Goal: Transaction & Acquisition: Purchase product/service

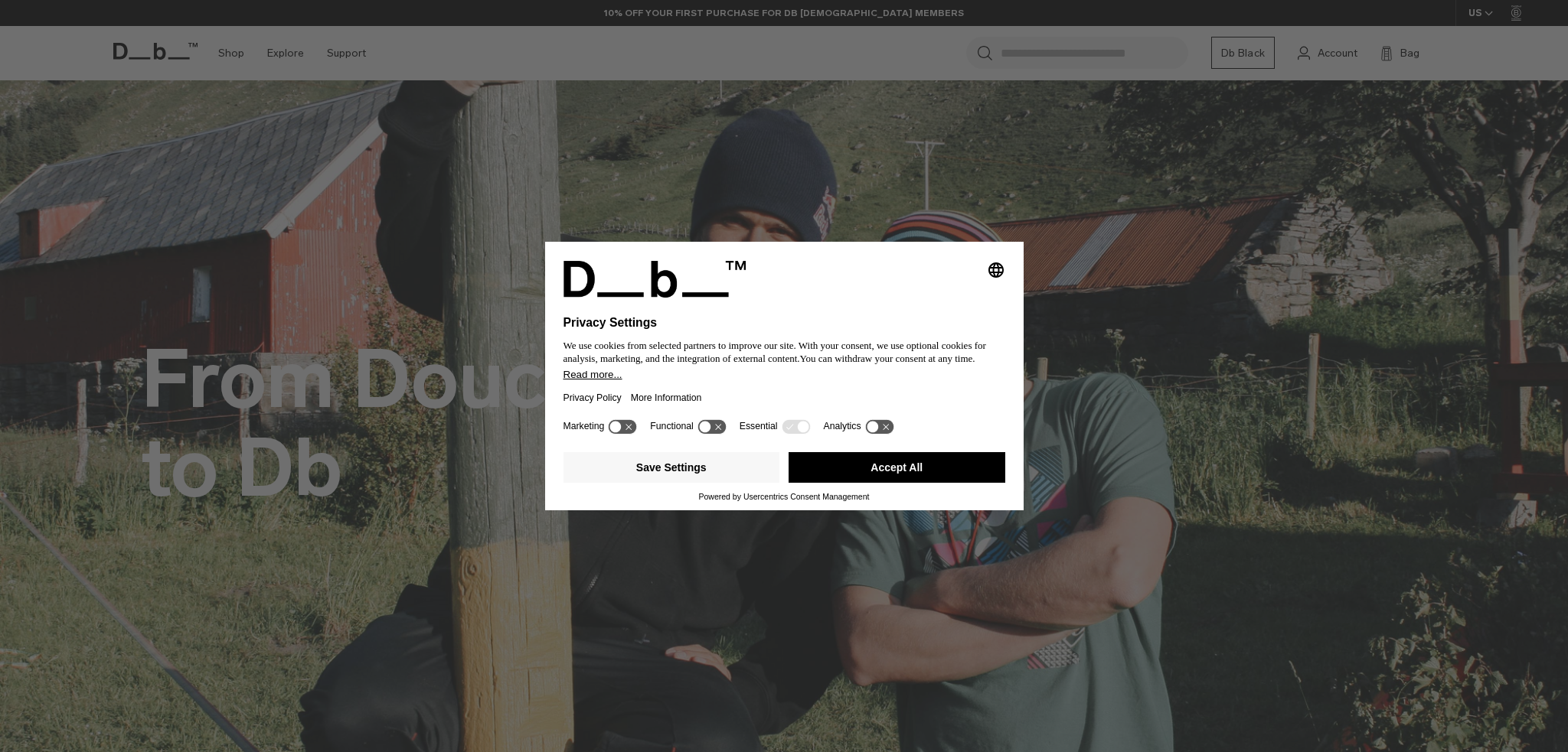
click at [987, 279] on div "Selecting an option will immediately change the language" at bounding box center [784, 279] width 442 height 37
click at [870, 422] on icon at bounding box center [879, 426] width 28 height 14
click at [707, 426] on icon at bounding box center [704, 426] width 12 height 12
click at [877, 426] on icon at bounding box center [879, 426] width 28 height 14
click at [721, 425] on icon at bounding box center [719, 426] width 12 height 12
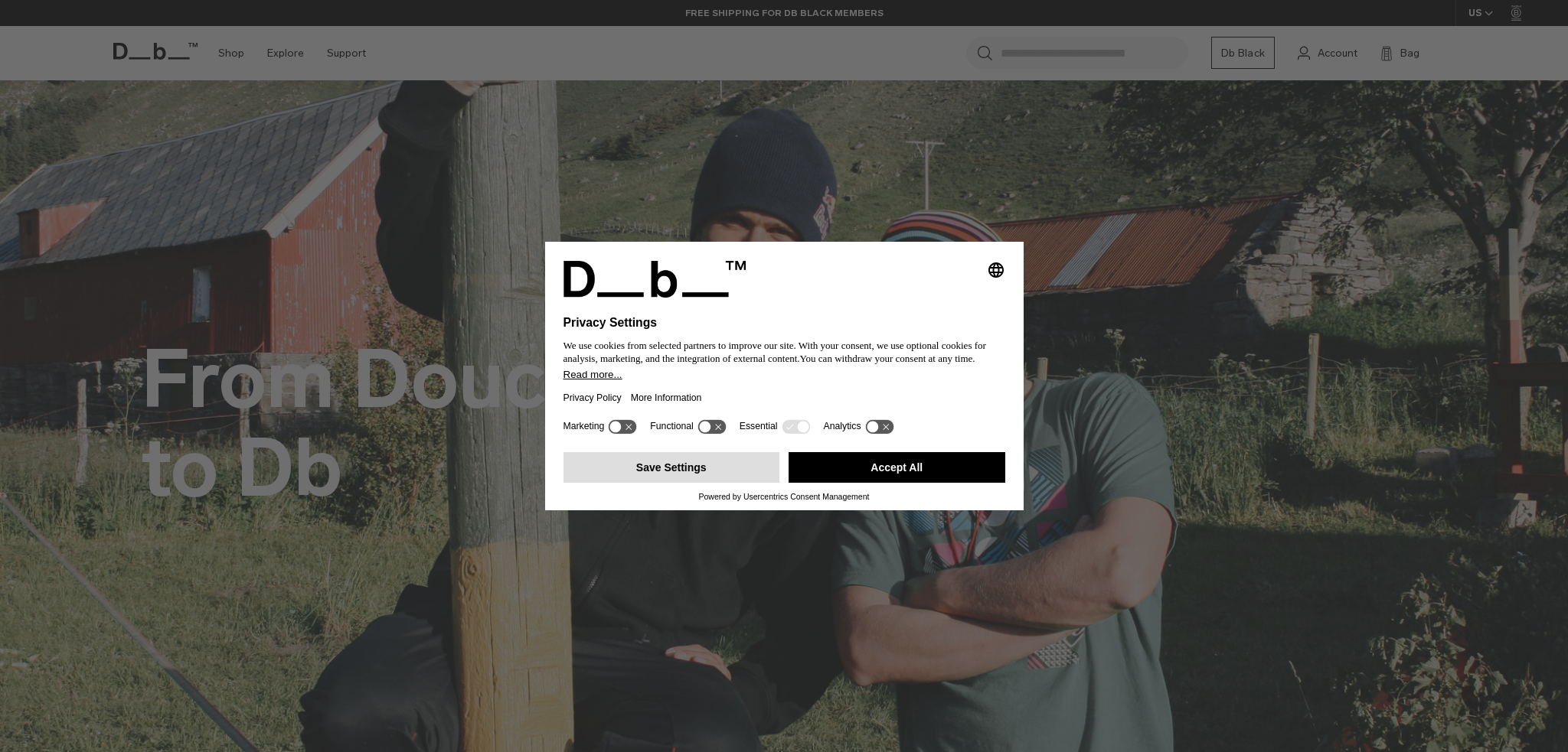
click at [609, 473] on button "Save Settings" at bounding box center [671, 468] width 217 height 31
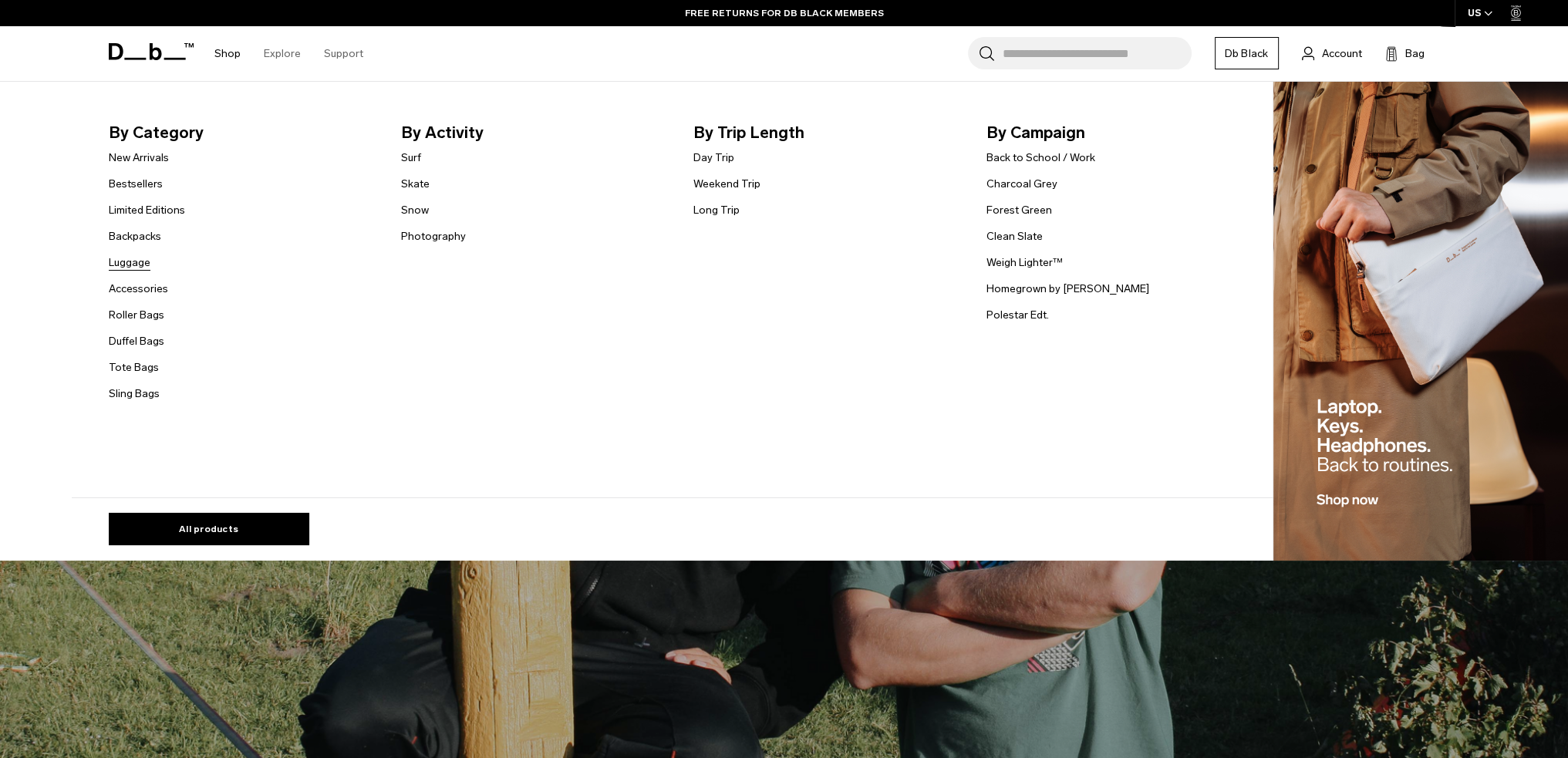
click at [126, 267] on link "Luggage" at bounding box center [130, 263] width 42 height 16
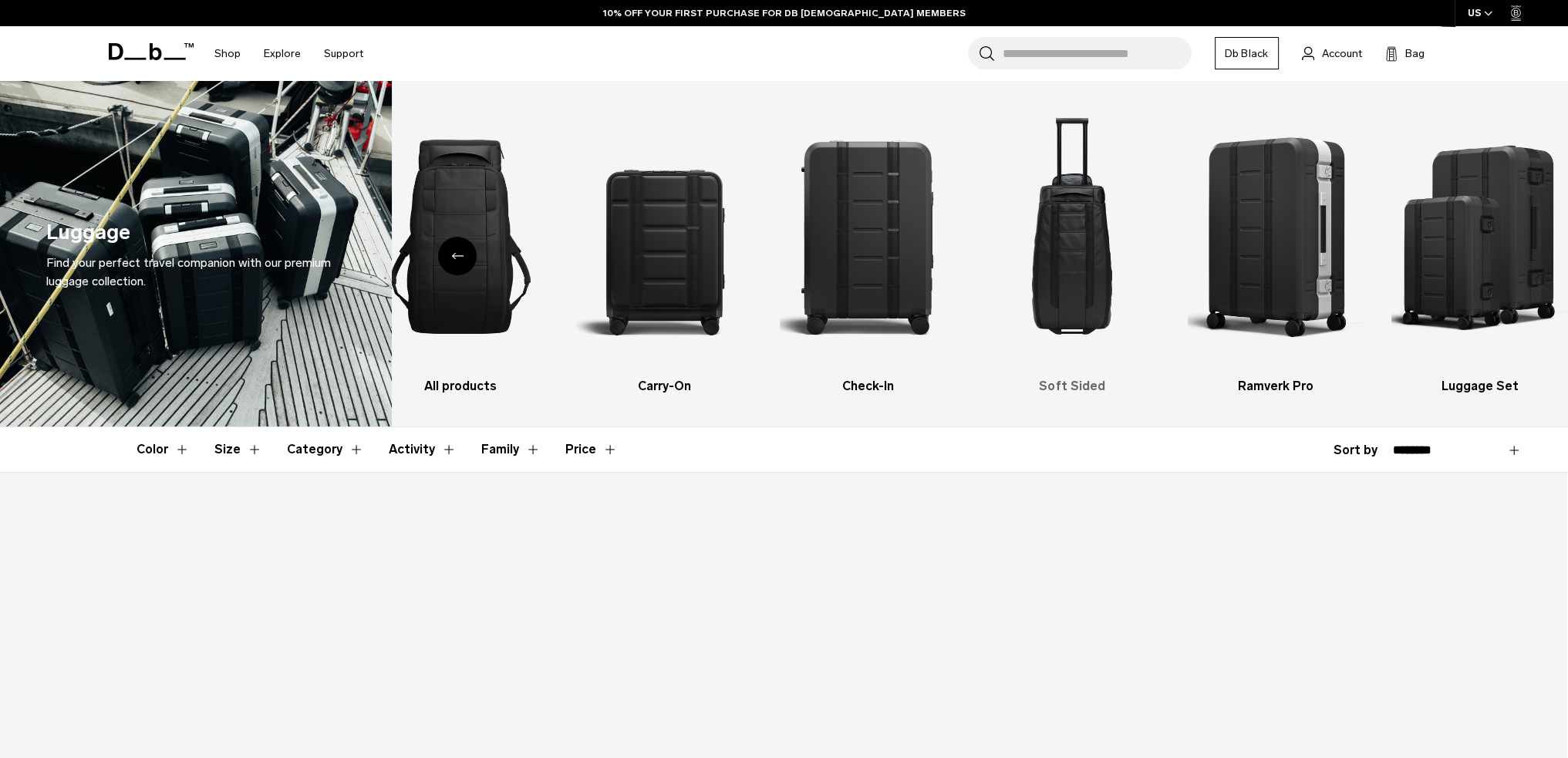
click at [1079, 288] on img "4 / 6" at bounding box center [1071, 237] width 177 height 266
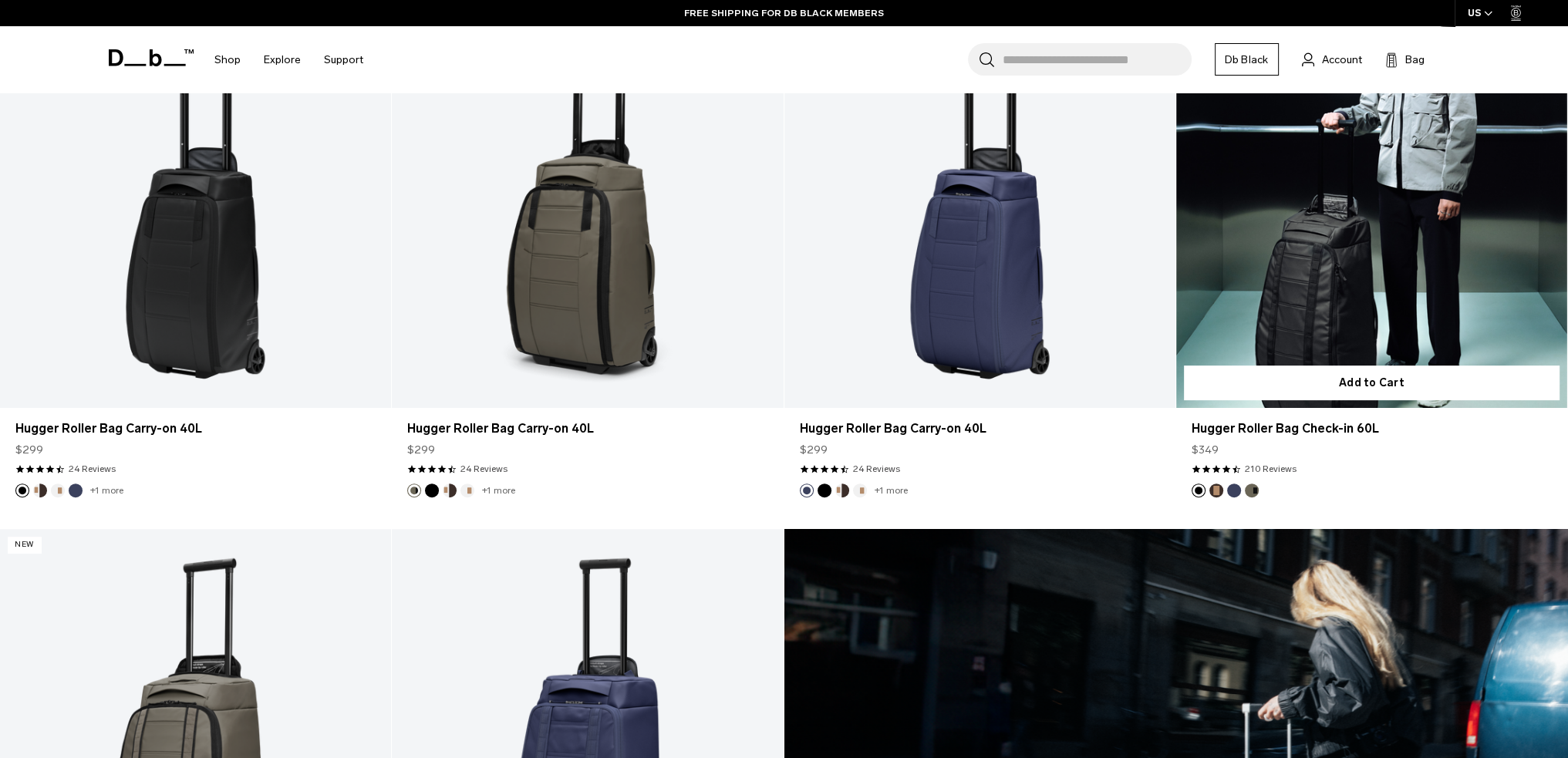
scroll to position [539, 0]
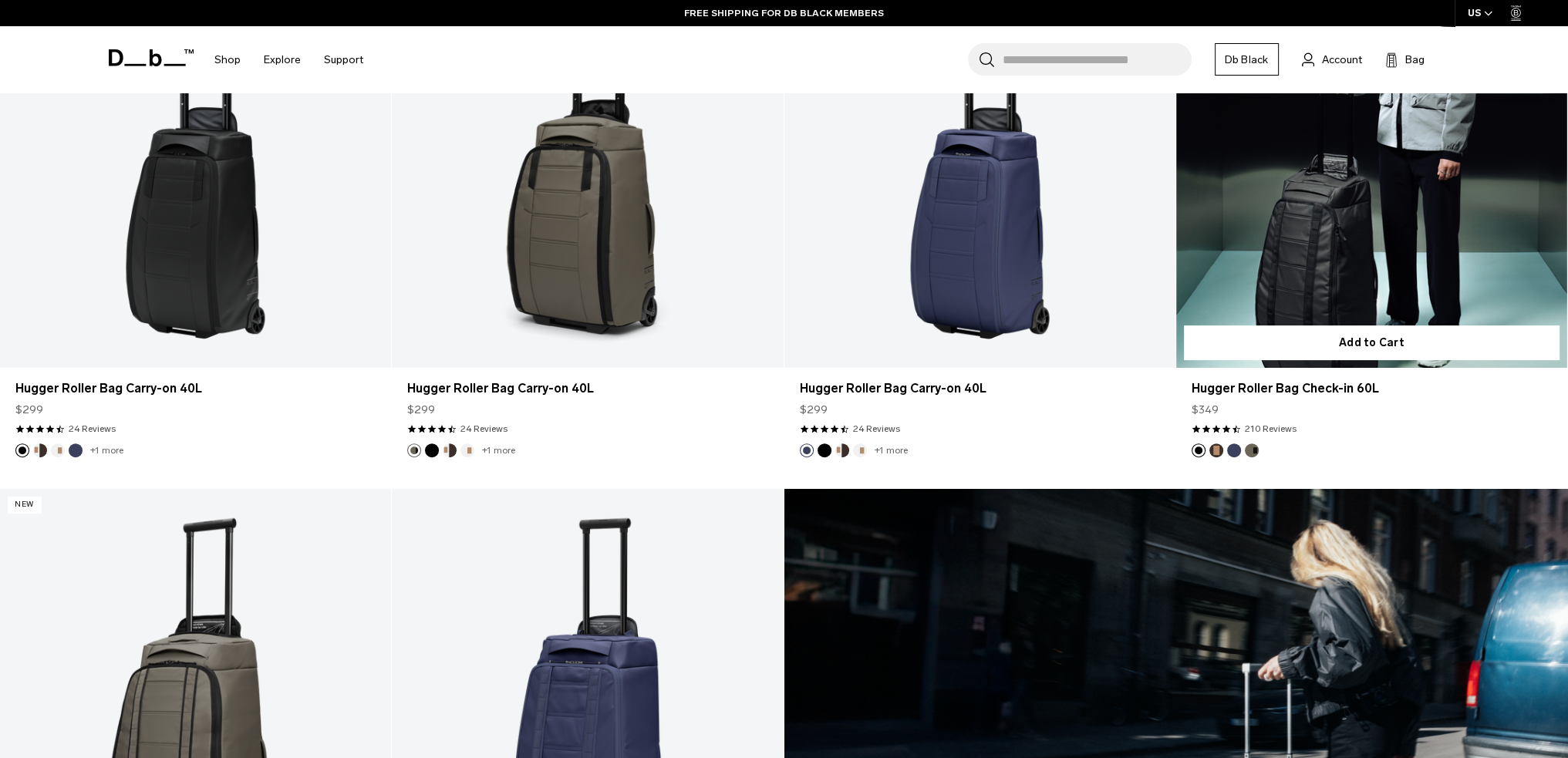
click at [1409, 243] on link "Hugger Roller Bag Check-in 60L" at bounding box center [1371, 151] width 391 height 435
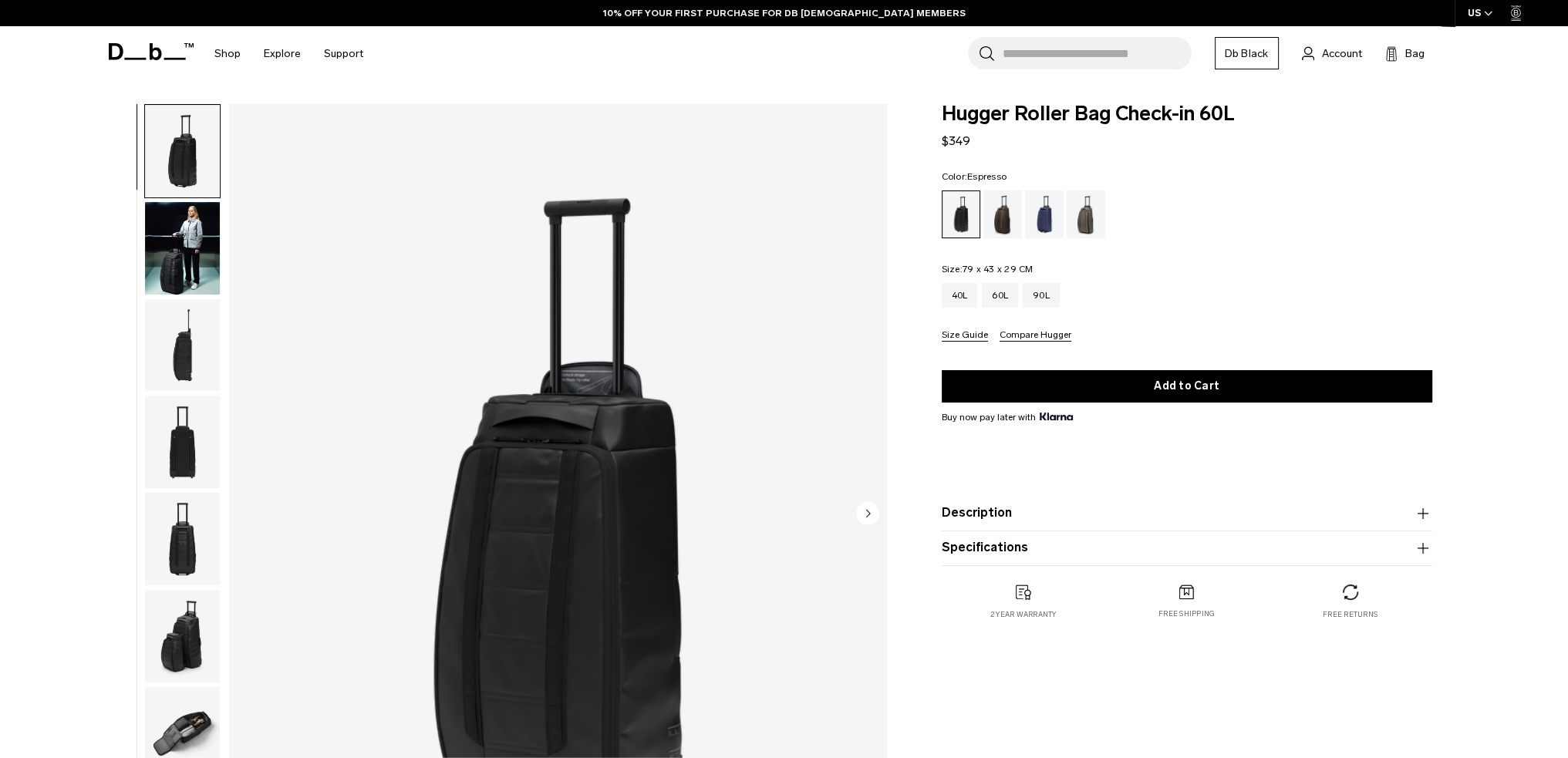
click at [1008, 220] on div "Espresso" at bounding box center [1002, 214] width 39 height 48
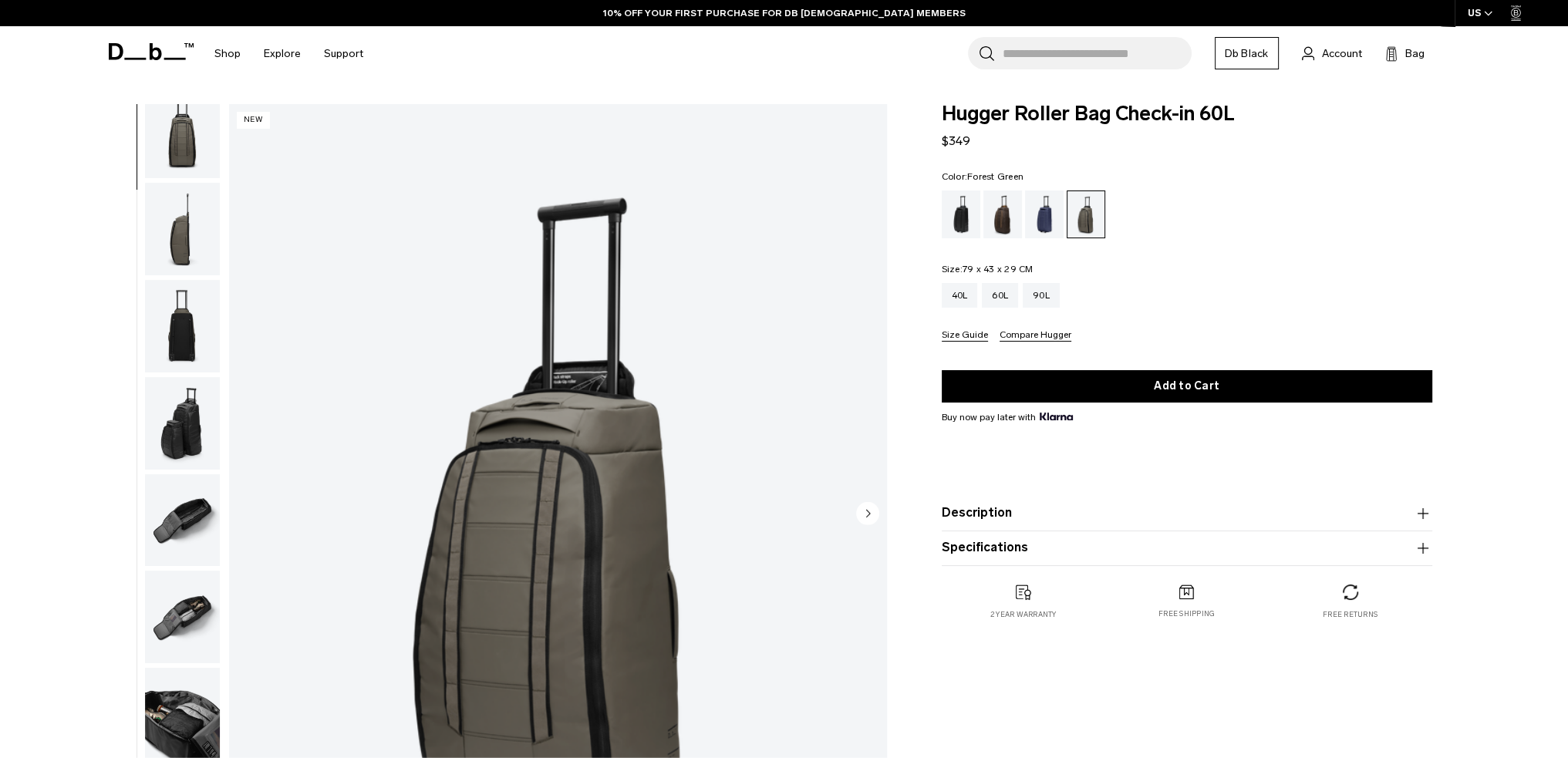
scroll to position [244, 0]
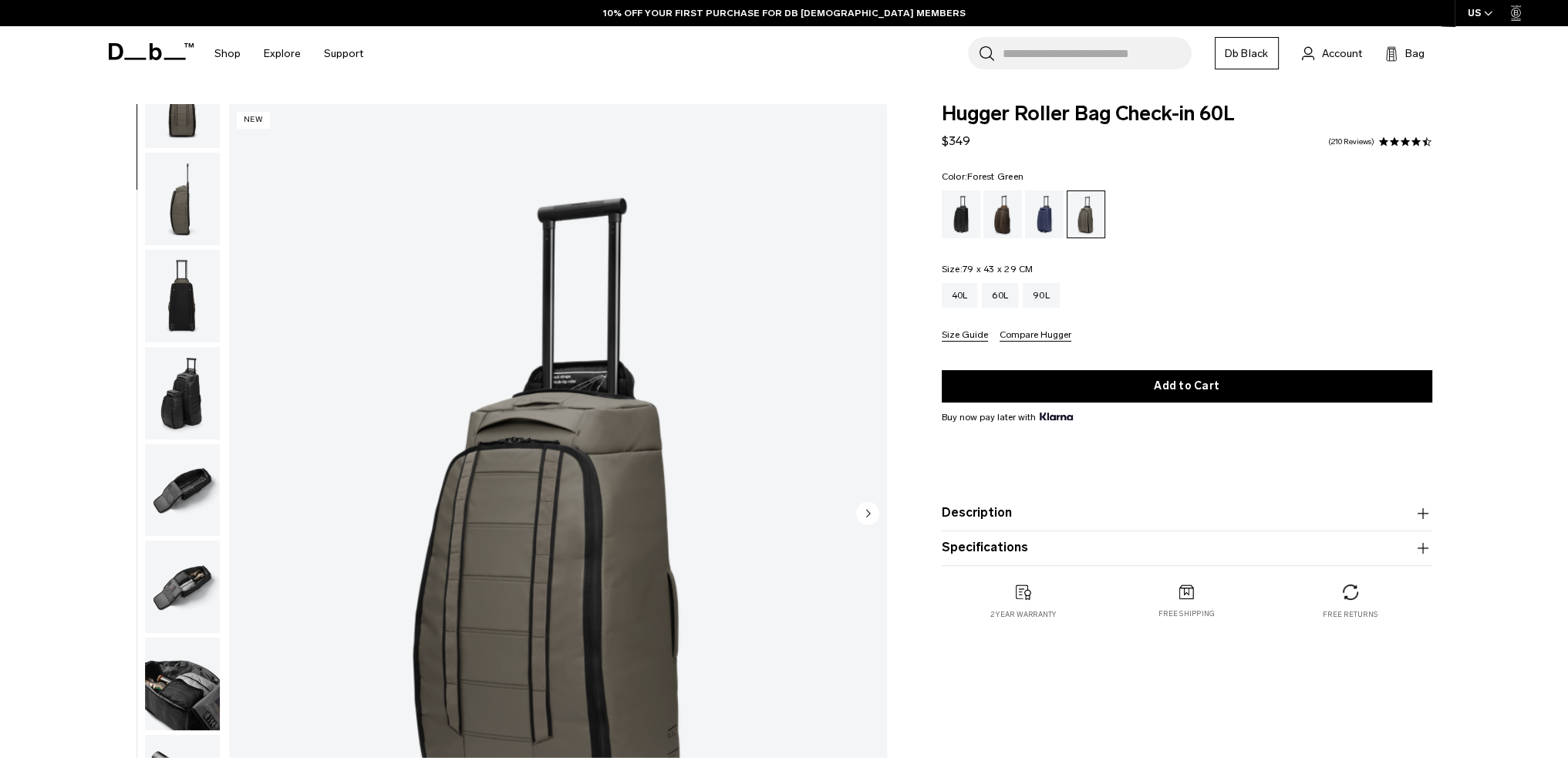
click at [202, 671] on img "button" at bounding box center [182, 684] width 74 height 92
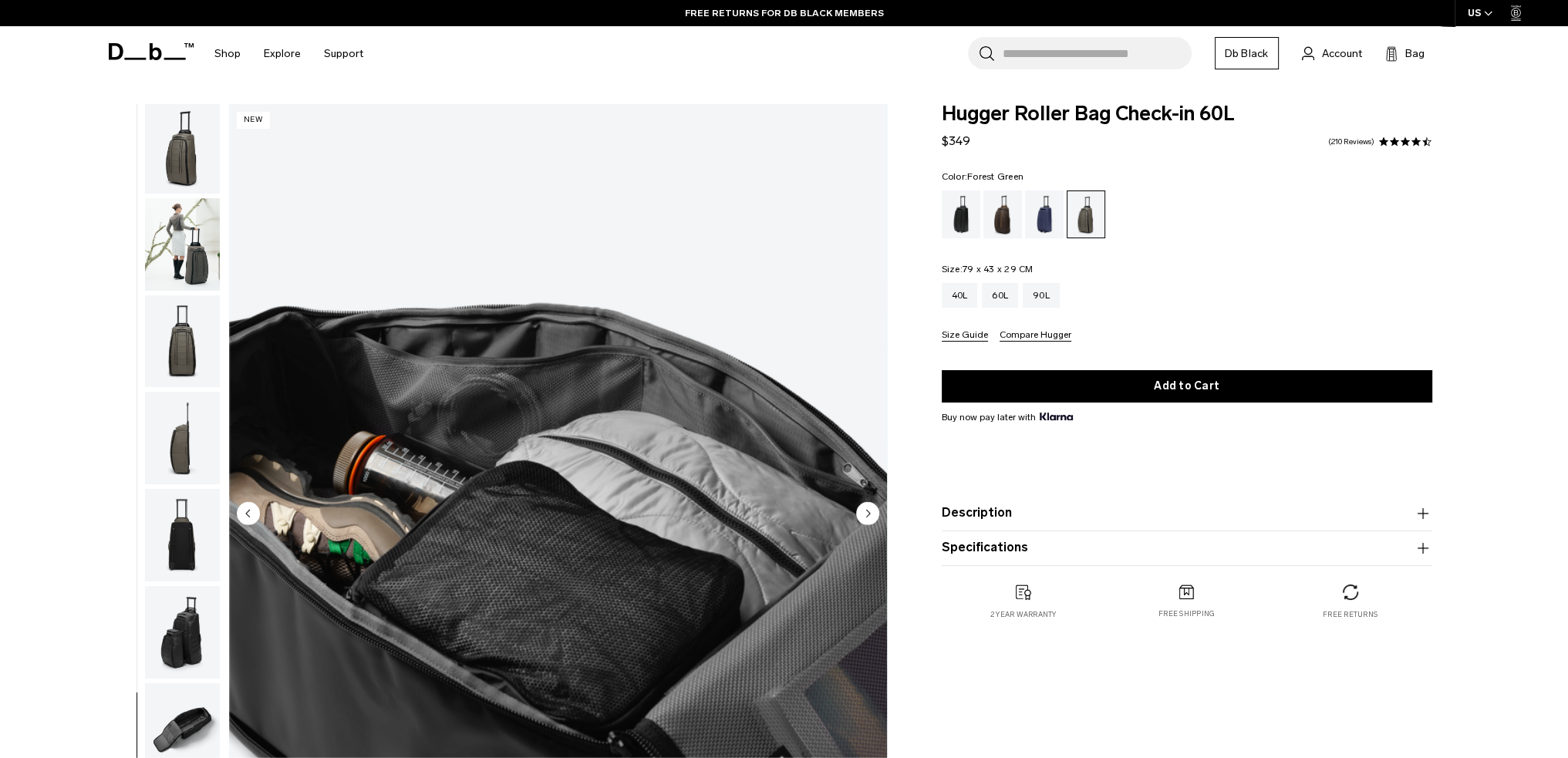
scroll to position [0, 0]
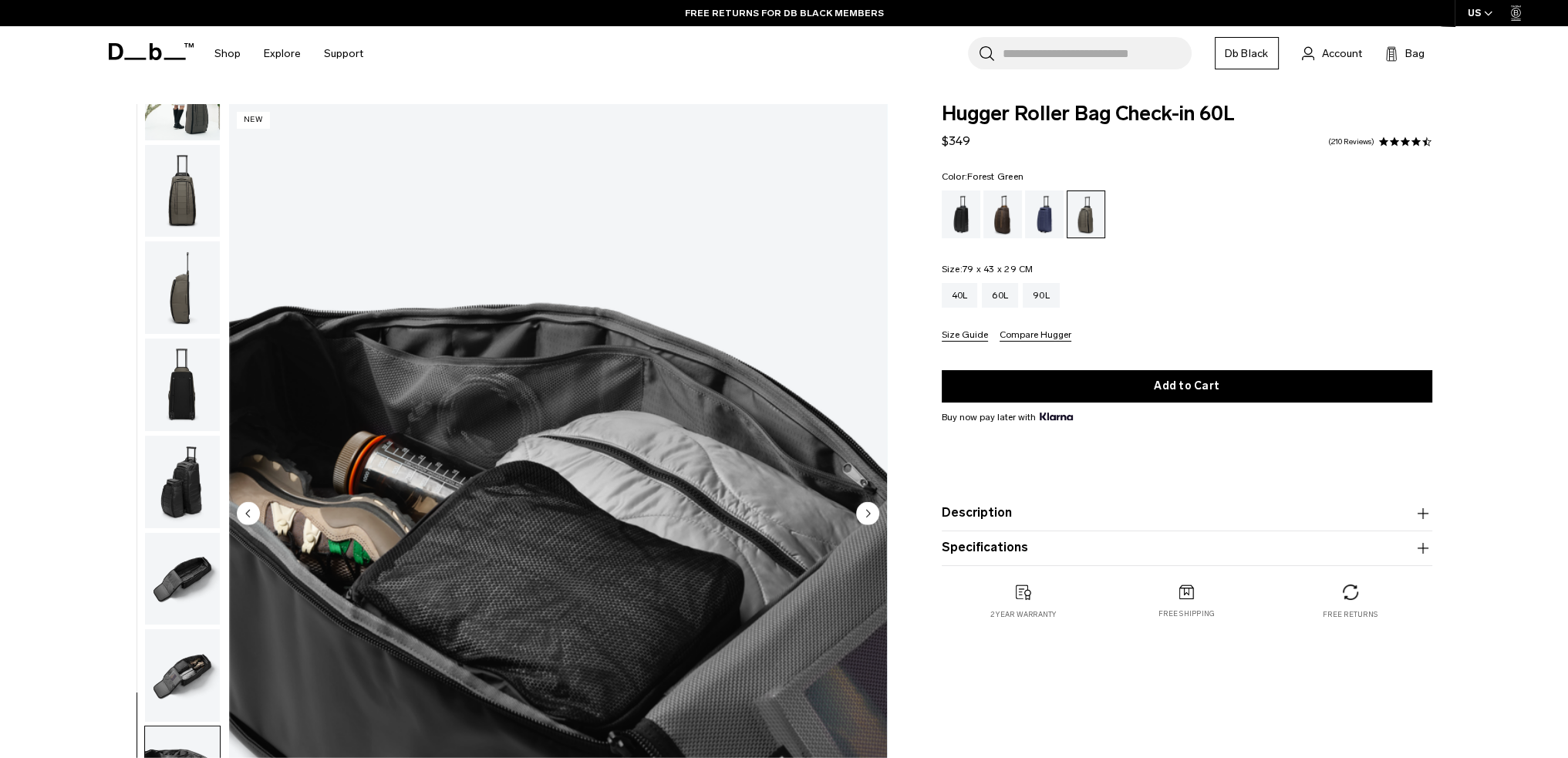
click at [195, 492] on img "button" at bounding box center [182, 482] width 74 height 92
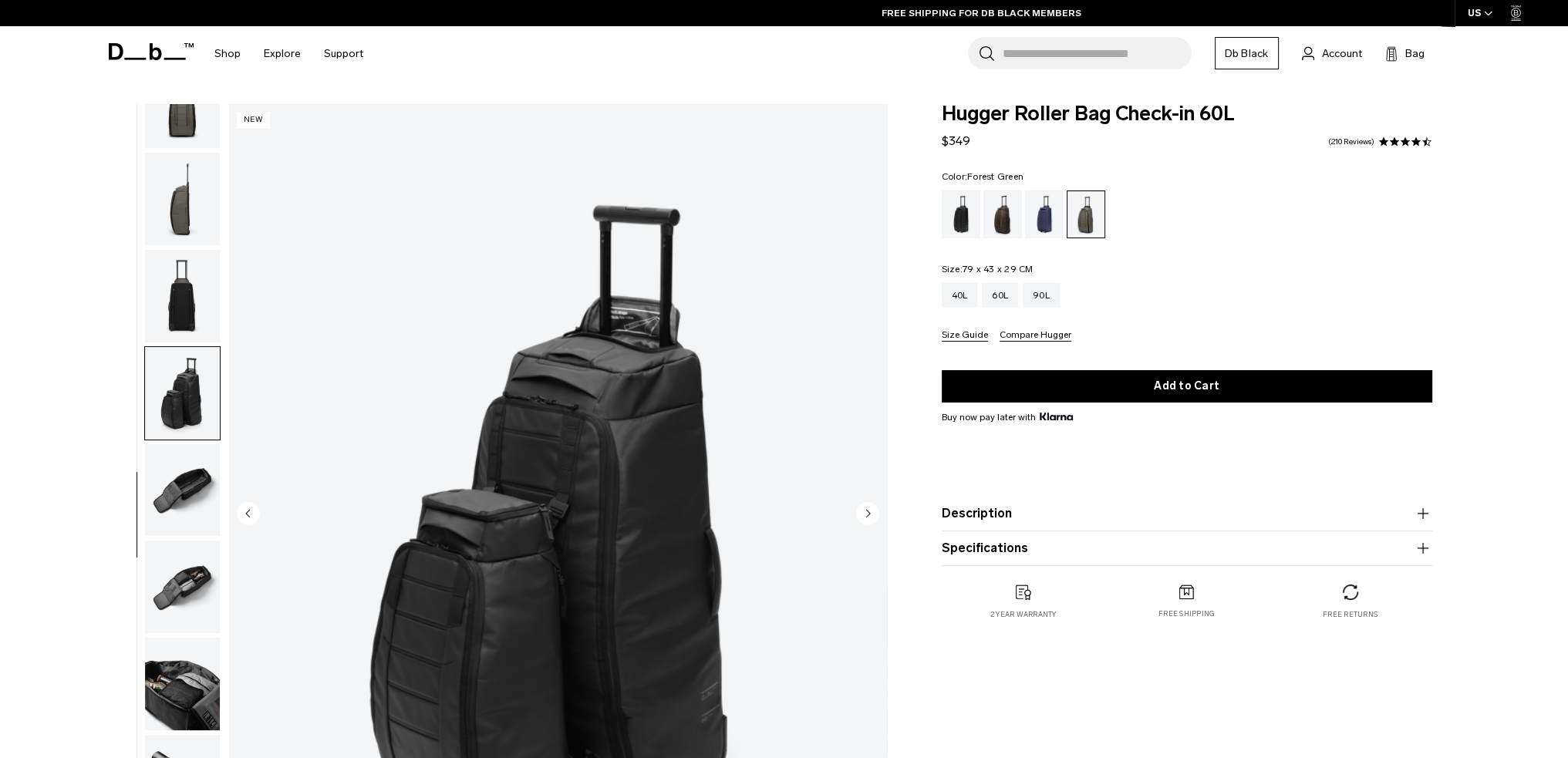
scroll to position [243, 0]
